Goal: Task Accomplishment & Management: Manage account settings

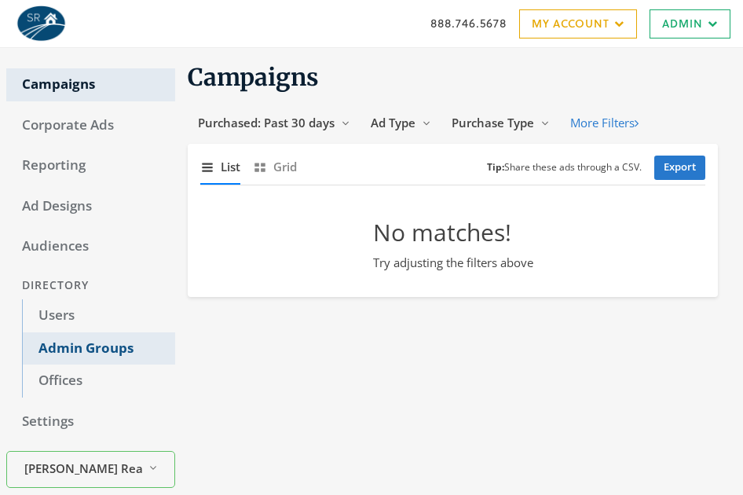
click at [65, 347] on link "Admin Groups" at bounding box center [98, 348] width 153 height 33
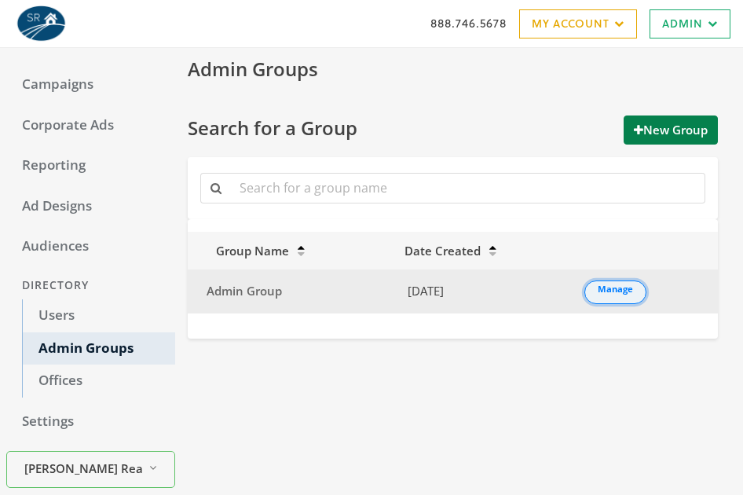
click at [602, 284] on link "Manage" at bounding box center [615, 292] width 62 height 24
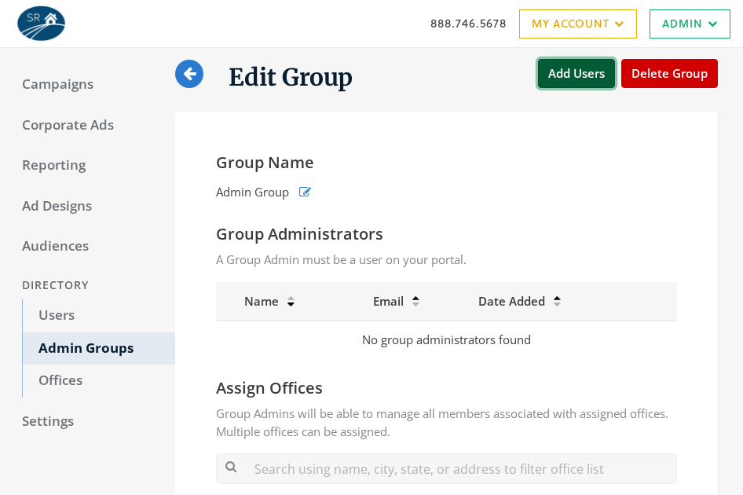
click at [586, 73] on button "Add Users" at bounding box center [576, 73] width 77 height 29
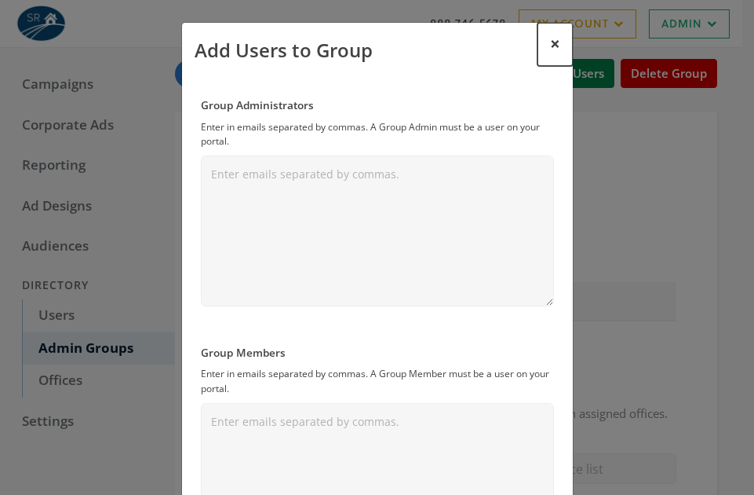
click at [553, 42] on span "×" at bounding box center [555, 43] width 10 height 24
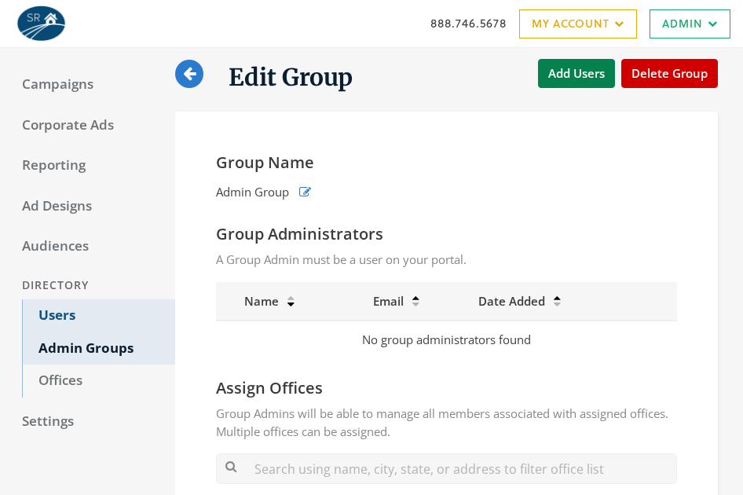
click at [67, 317] on link "Users" at bounding box center [98, 315] width 153 height 33
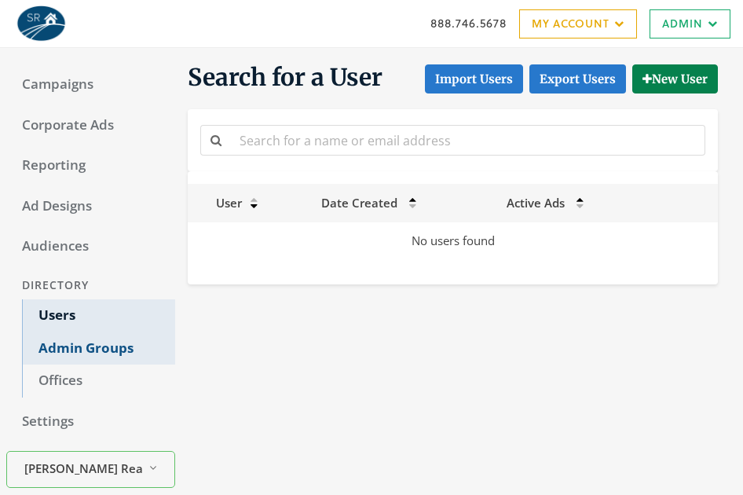
click at [103, 345] on link "Admin Groups" at bounding box center [98, 348] width 153 height 33
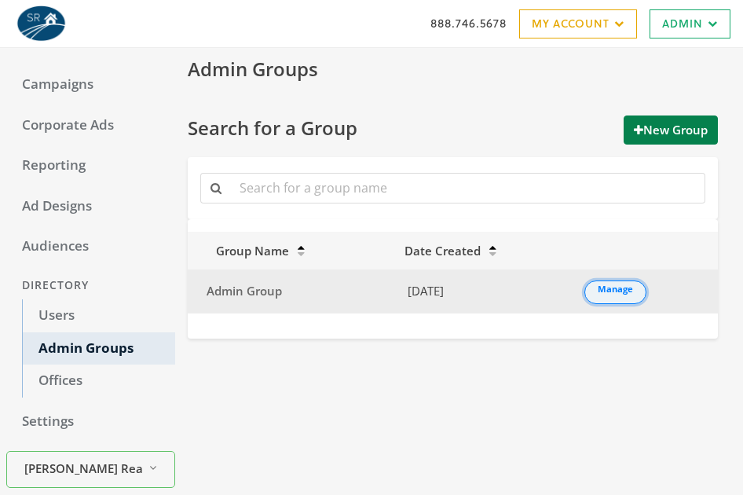
click at [623, 291] on link "Manage" at bounding box center [615, 292] width 62 height 24
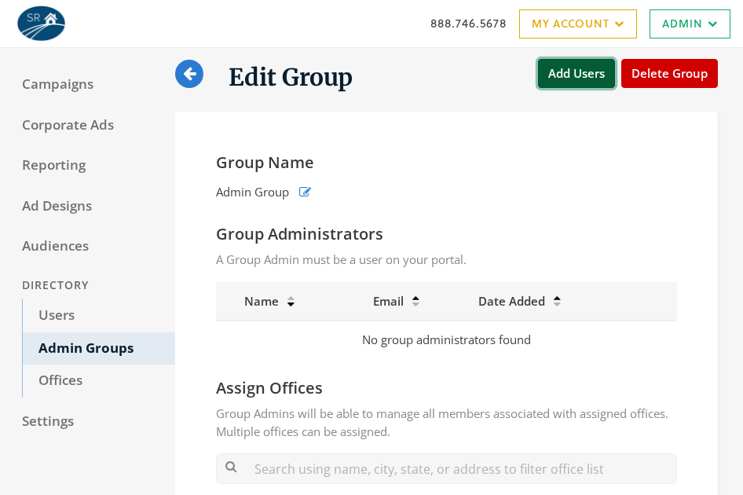
click at [587, 68] on button "Add Users" at bounding box center [576, 73] width 77 height 29
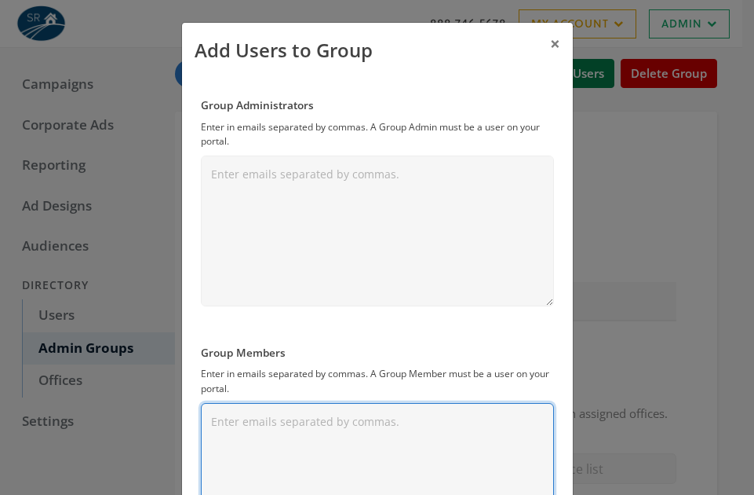
click at [341, 415] on textarea "Group Members" at bounding box center [377, 478] width 353 height 151
paste textarea "adwerx+groupuser1@adwerx.com"
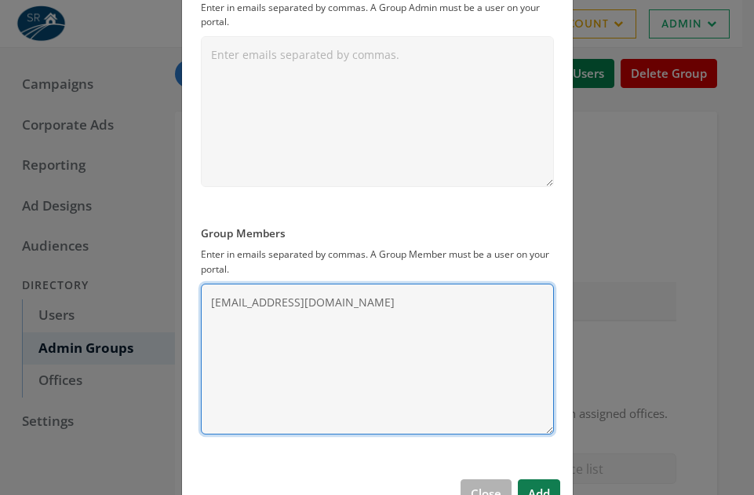
scroll to position [168, 0]
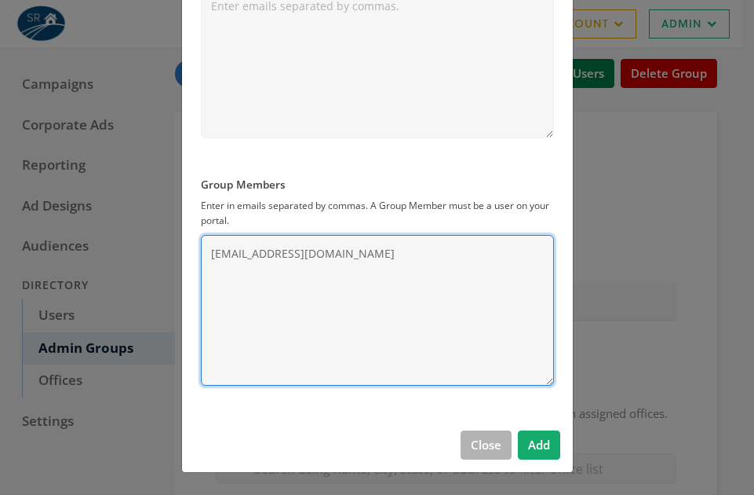
type textarea "adwerx+groupuser1@adwerx.com"
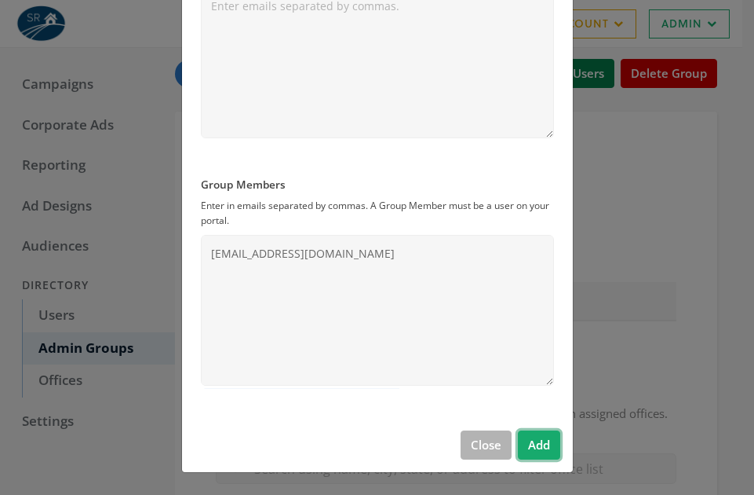
click at [538, 441] on button "Add" at bounding box center [539, 444] width 42 height 29
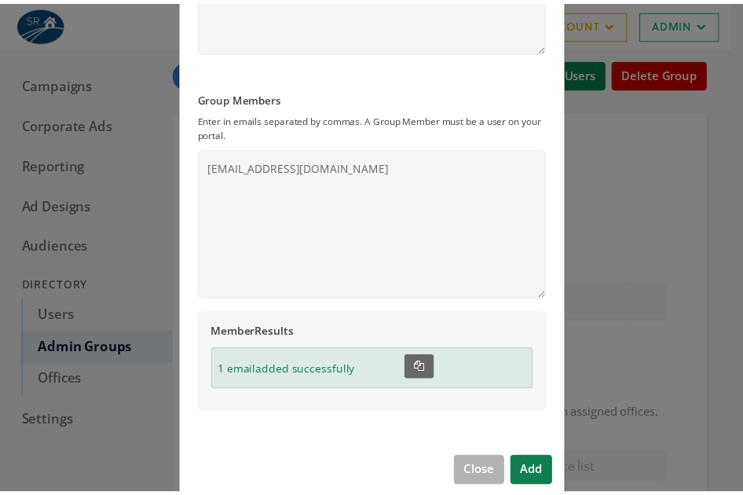
scroll to position [283, 0]
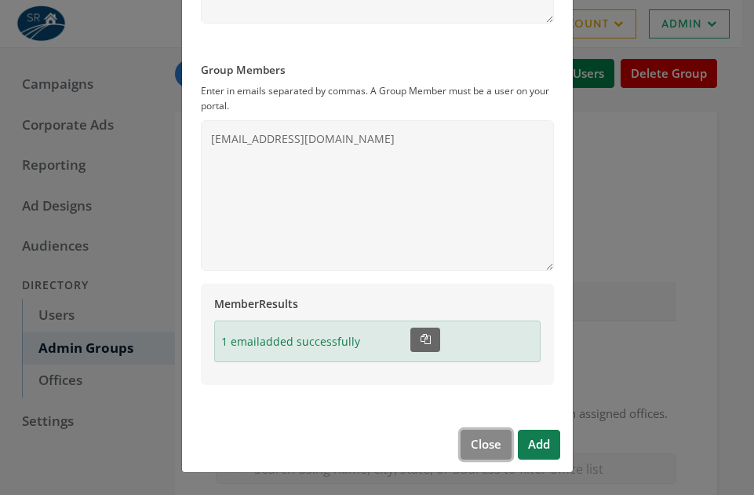
click at [471, 439] on button "Close" at bounding box center [486, 443] width 51 height 29
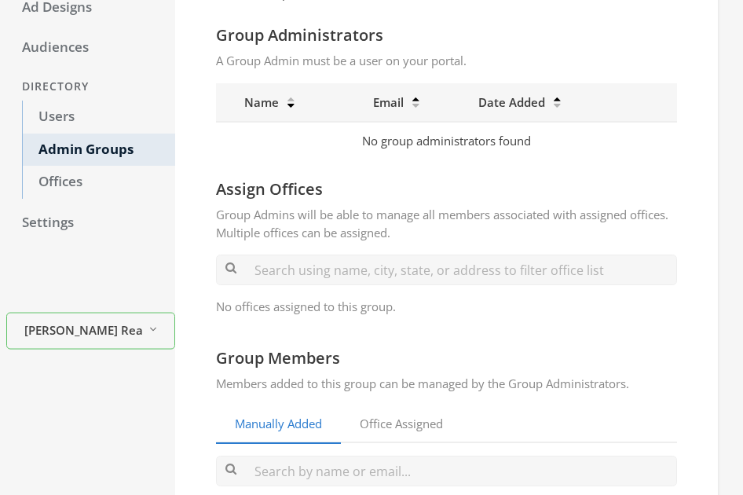
scroll to position [314, 0]
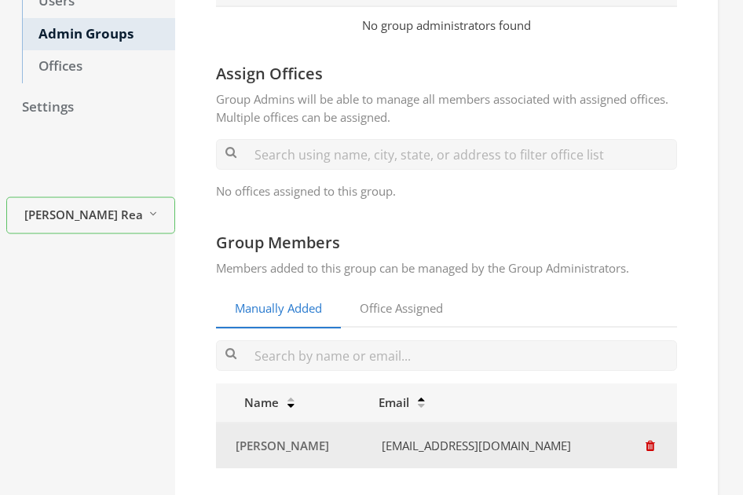
click at [645, 444] on icon "button" at bounding box center [649, 446] width 9 height 12
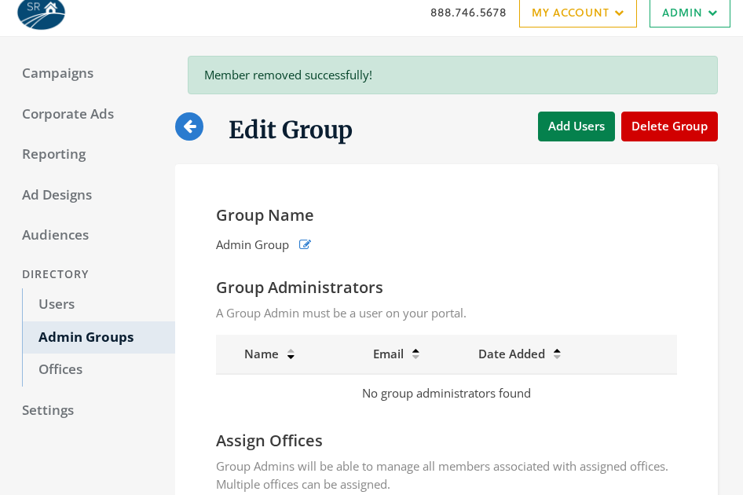
scroll to position [0, 0]
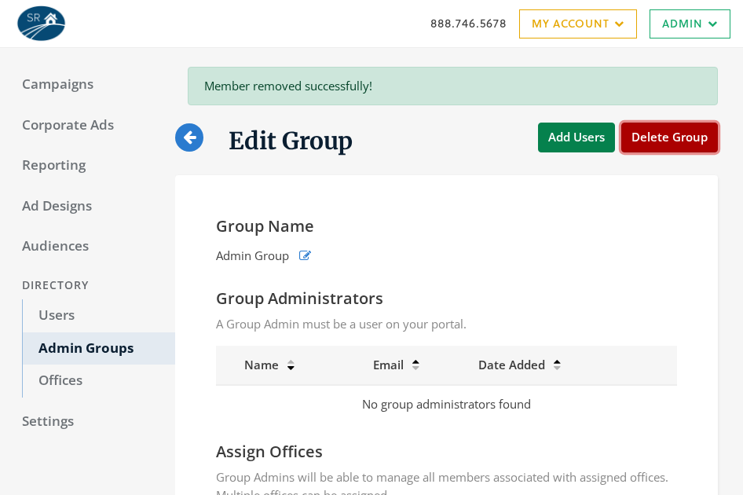
click at [665, 138] on button "Delete Group" at bounding box center [669, 136] width 97 height 29
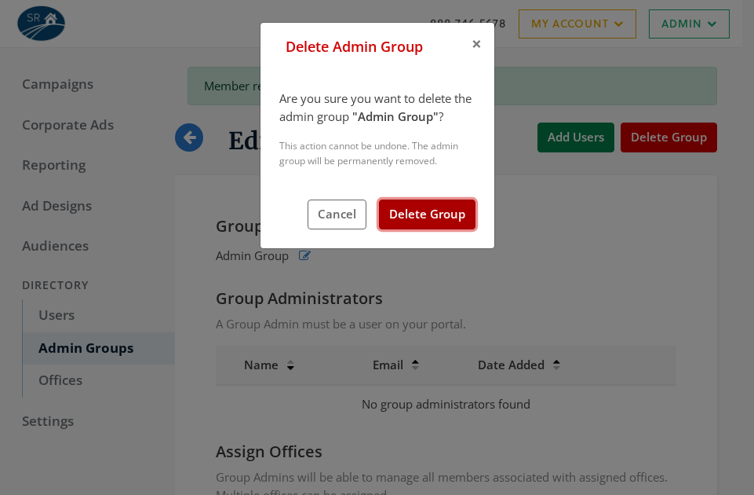
click at [420, 213] on button "Delete Group" at bounding box center [427, 213] width 97 height 29
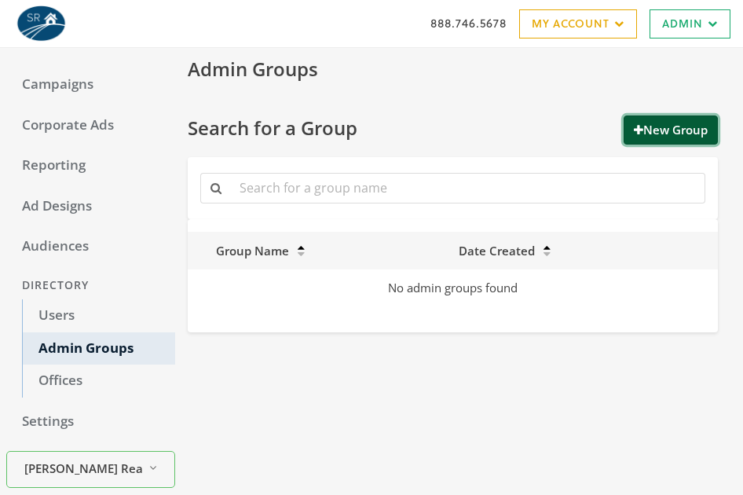
click at [670, 123] on button "New Group" at bounding box center [670, 129] width 94 height 29
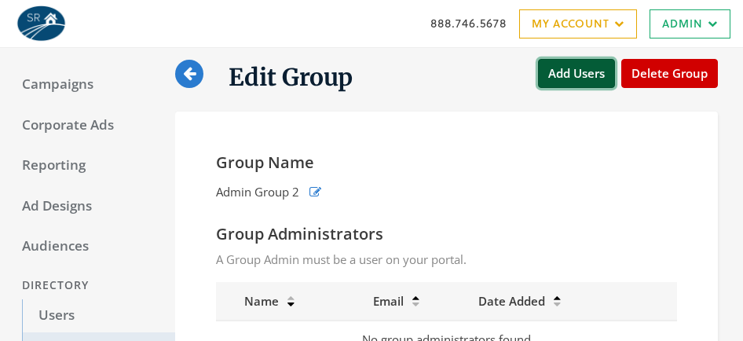
click at [592, 76] on button "Add Users" at bounding box center [576, 73] width 77 height 29
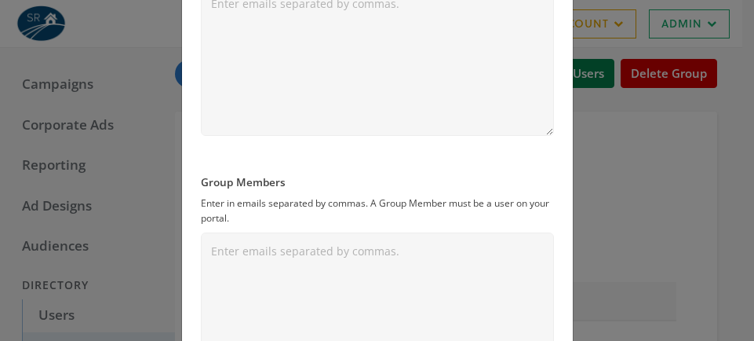
scroll to position [294, 0]
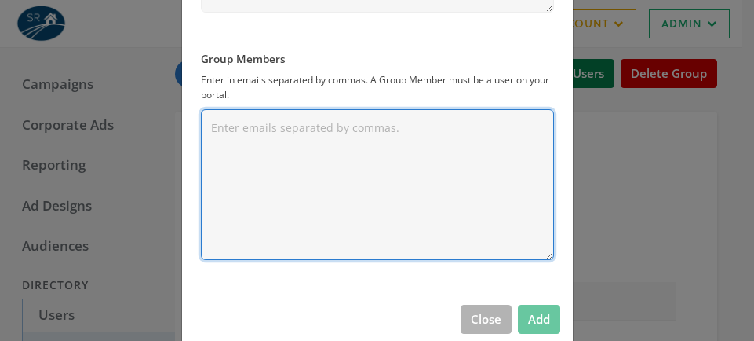
click at [349, 142] on textarea "Group Members" at bounding box center [377, 184] width 353 height 151
paste textarea "adwerx+groupuser1@adwerx.com"
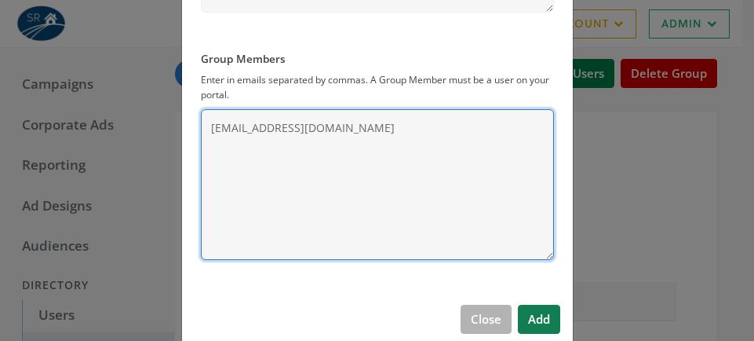
type textarea "adwerx+groupuser1@adwerx.com"
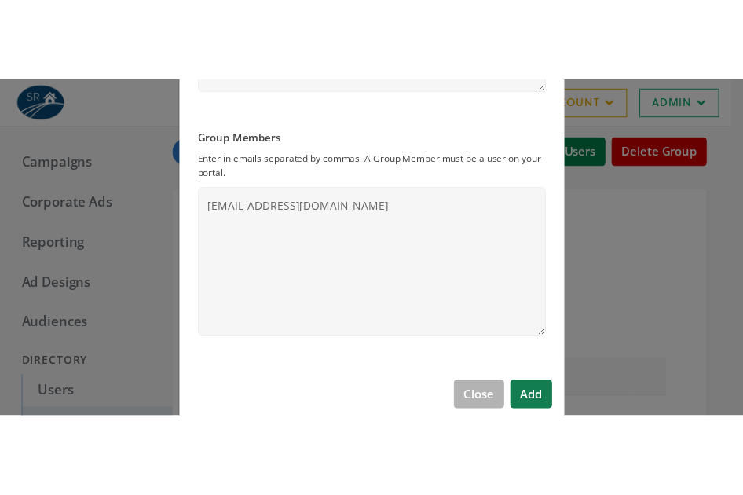
scroll to position [322, 0]
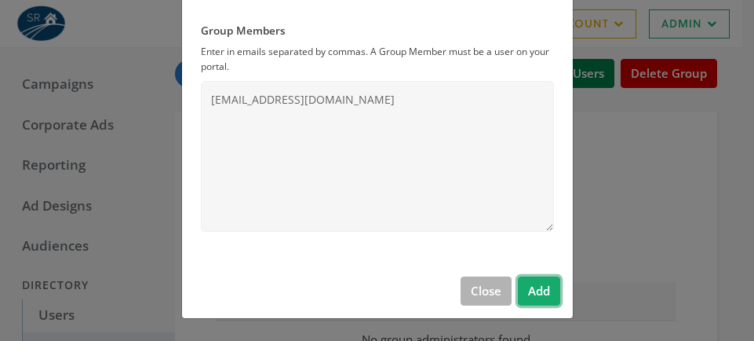
click at [548, 287] on button "Add" at bounding box center [539, 290] width 42 height 29
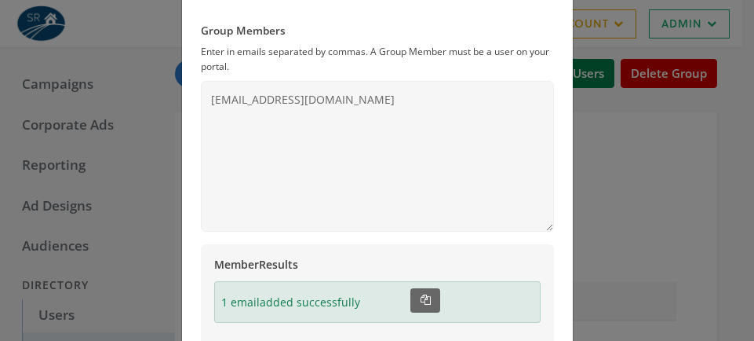
click at [642, 267] on div "Add Users to Group × Group Administrators Enter in emails separated by commas. …" at bounding box center [377, 170] width 754 height 341
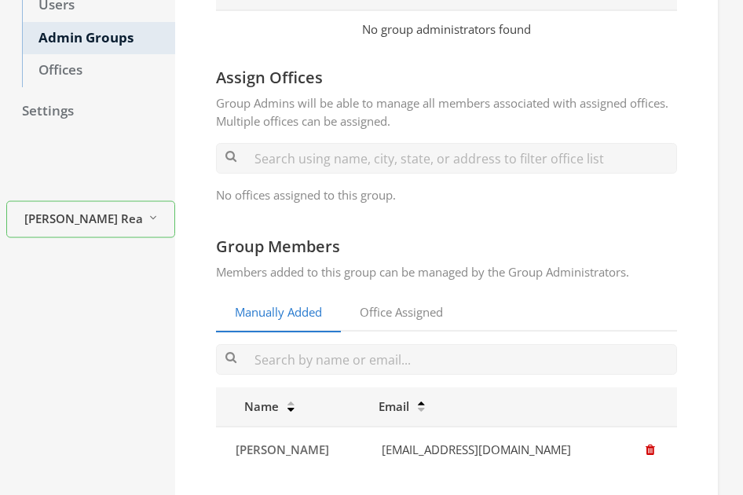
scroll to position [364, 0]
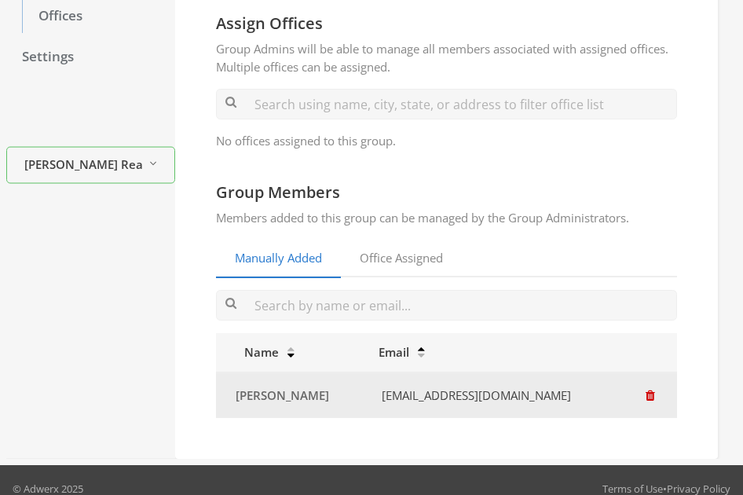
click at [648, 395] on icon "button" at bounding box center [649, 395] width 9 height 12
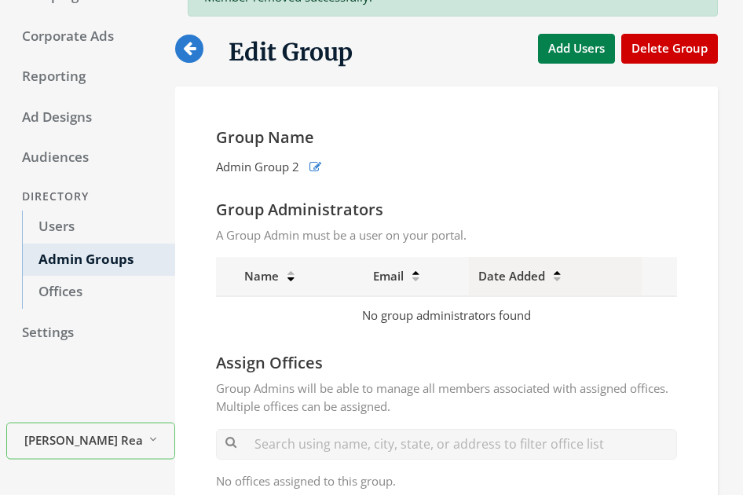
scroll to position [13, 0]
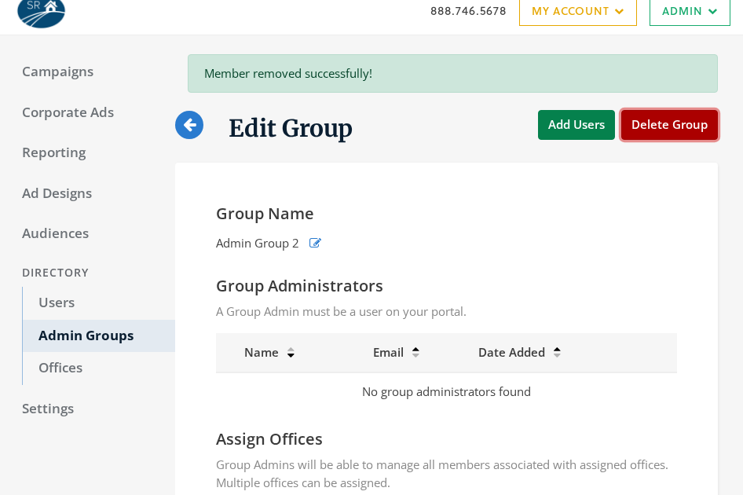
click at [676, 129] on button "Delete Group" at bounding box center [669, 124] width 97 height 29
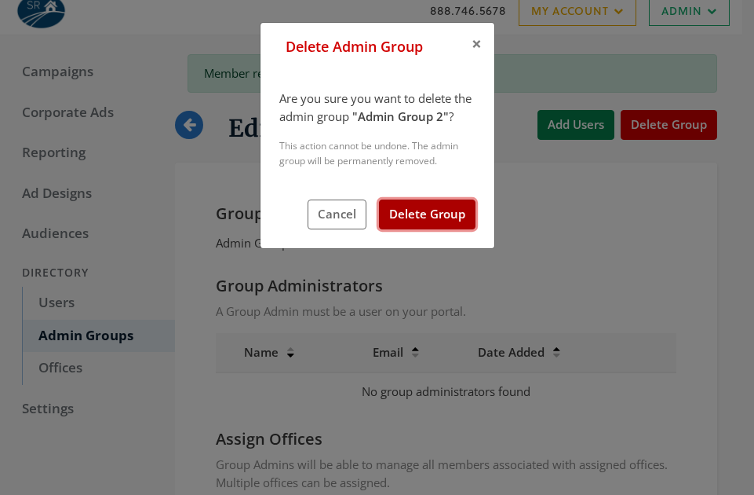
click at [441, 210] on button "Delete Group" at bounding box center [427, 213] width 97 height 29
